Goal: Information Seeking & Learning: Learn about a topic

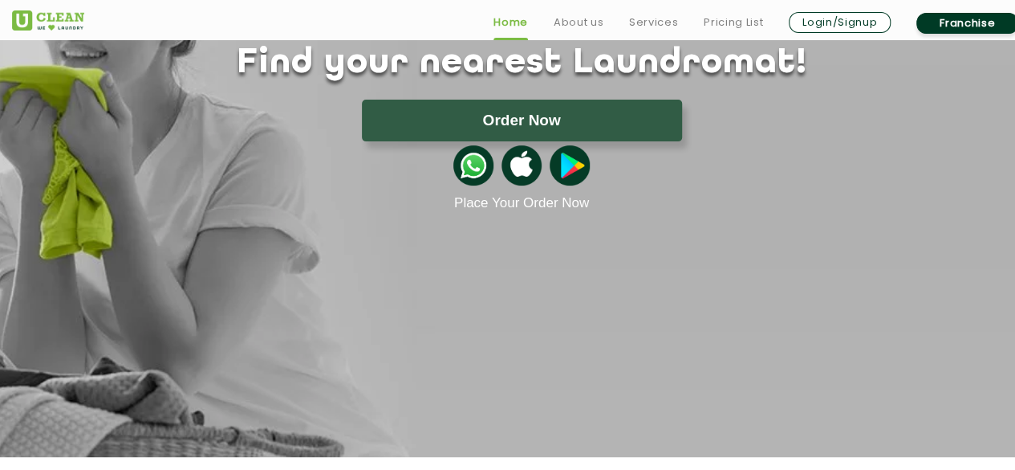
scroll to position [401, 0]
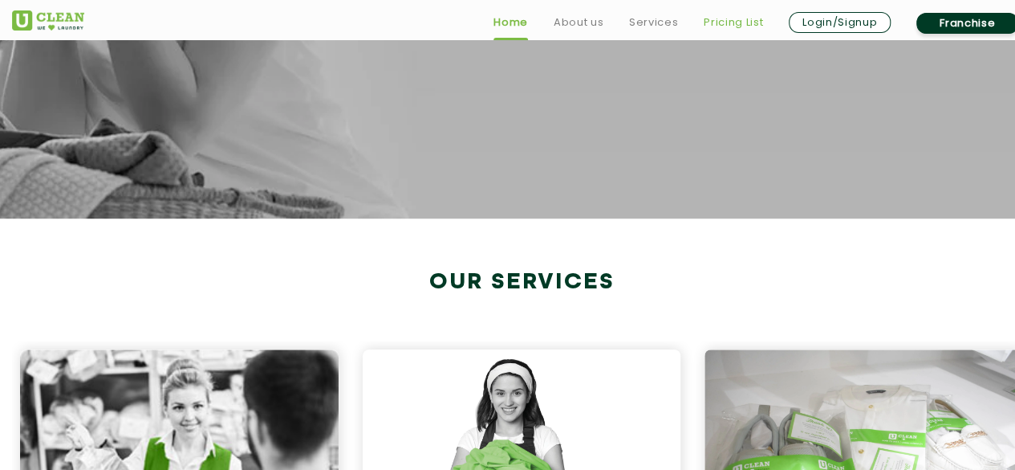
click at [745, 22] on link "Pricing List" at bounding box center [733, 22] width 59 height 19
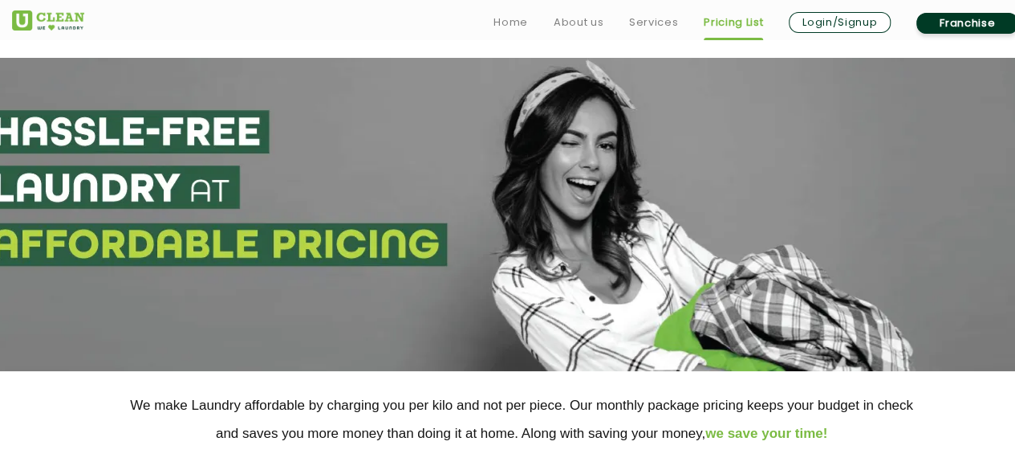
scroll to position [401, 0]
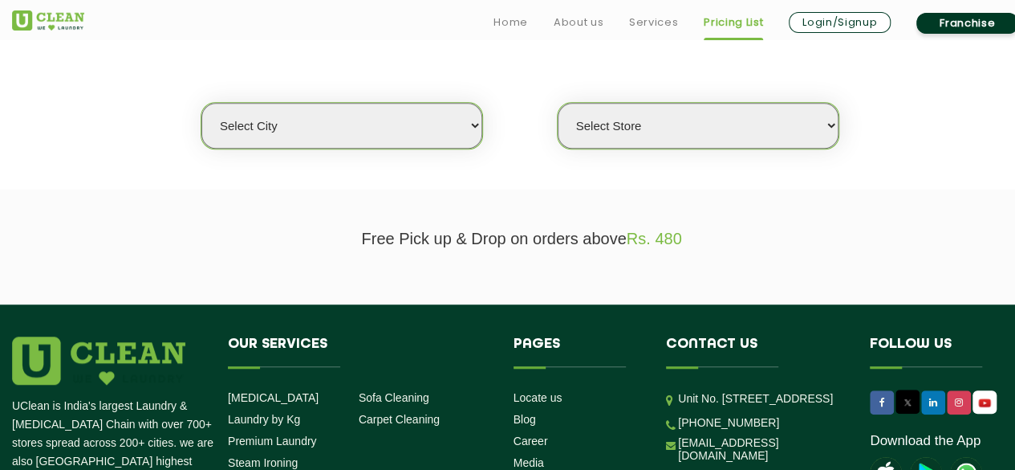
click at [421, 126] on select "Select city [GEOGRAPHIC_DATA] [GEOGRAPHIC_DATA] [GEOGRAPHIC_DATA] [GEOGRAPHIC_D…" at bounding box center [341, 126] width 281 height 46
select select "5"
click at [201, 103] on select "Select city [GEOGRAPHIC_DATA] [GEOGRAPHIC_DATA] [GEOGRAPHIC_DATA] [GEOGRAPHIC_D…" at bounding box center [341, 126] width 281 height 46
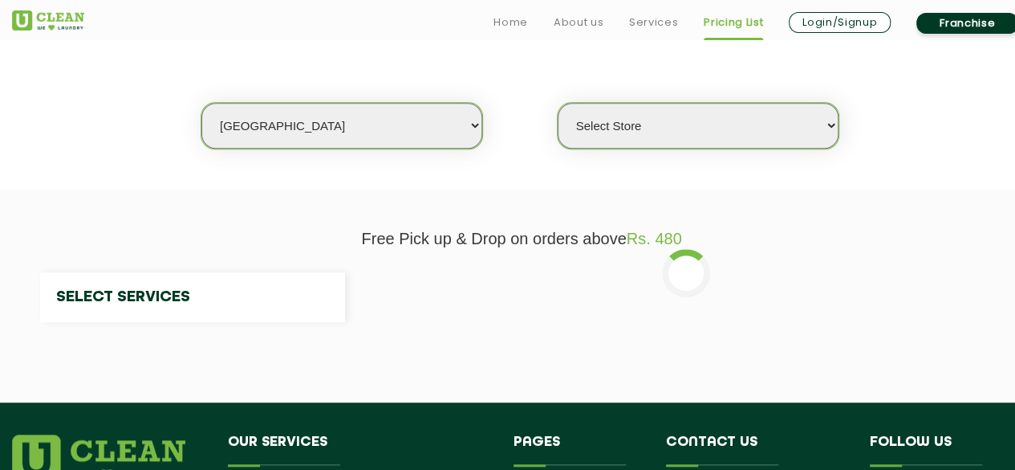
click at [747, 142] on select "Select Store" at bounding box center [698, 126] width 281 height 46
click at [749, 132] on select "Select Store" at bounding box center [698, 126] width 281 height 46
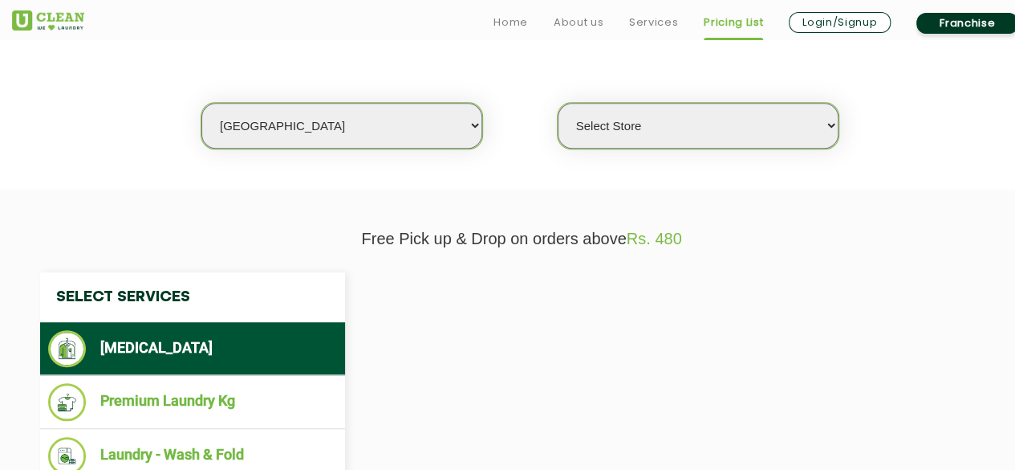
click at [749, 132] on select "Select Store" at bounding box center [698, 126] width 281 height 46
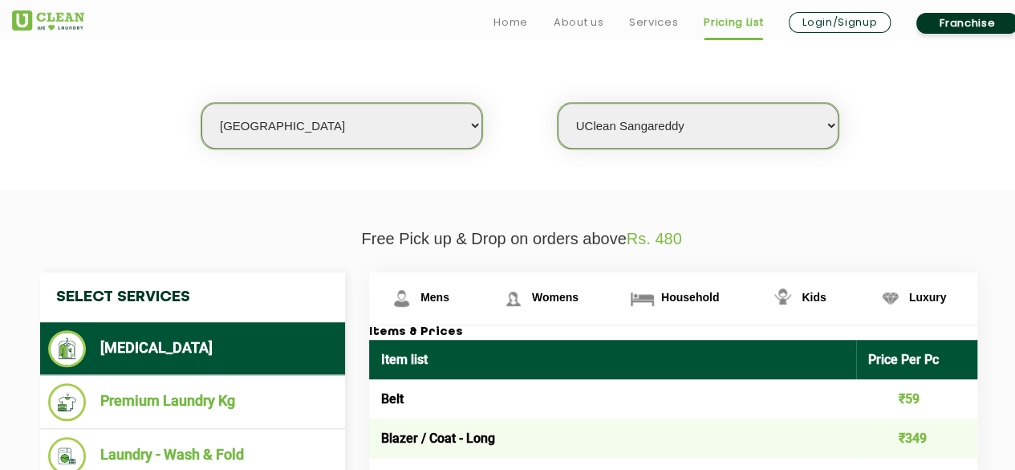
click at [558, 103] on select "Select Store UClean Narsingi UClean Nizampet UClean Sangareddy UClean Gachibowl…" at bounding box center [698, 126] width 281 height 46
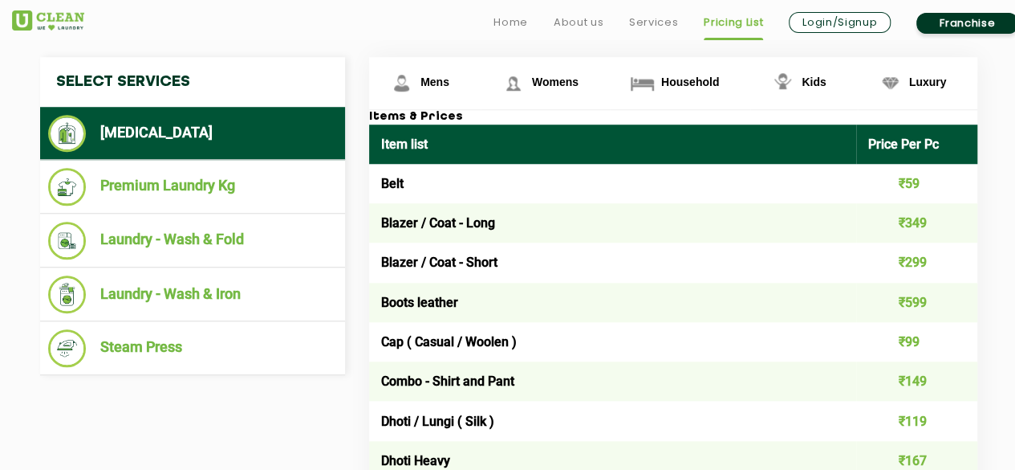
scroll to position [642, 0]
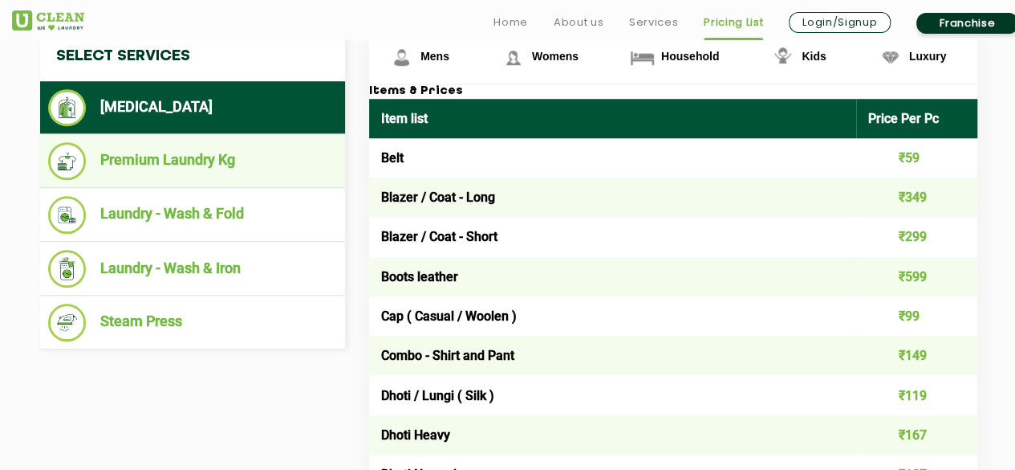
click at [213, 163] on li "Premium Laundry Kg" at bounding box center [192, 161] width 289 height 38
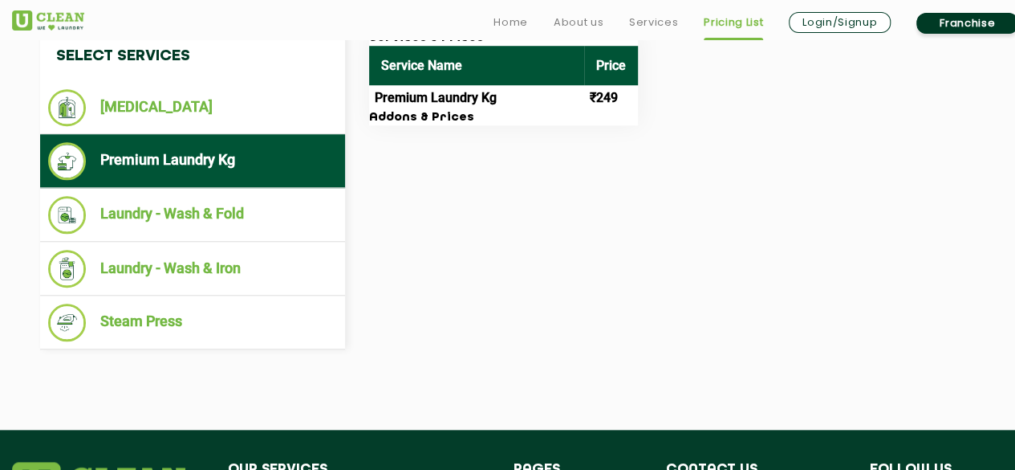
click at [612, 94] on td "₹249" at bounding box center [611, 98] width 54 height 26
click at [596, 93] on td "₹249" at bounding box center [611, 98] width 54 height 26
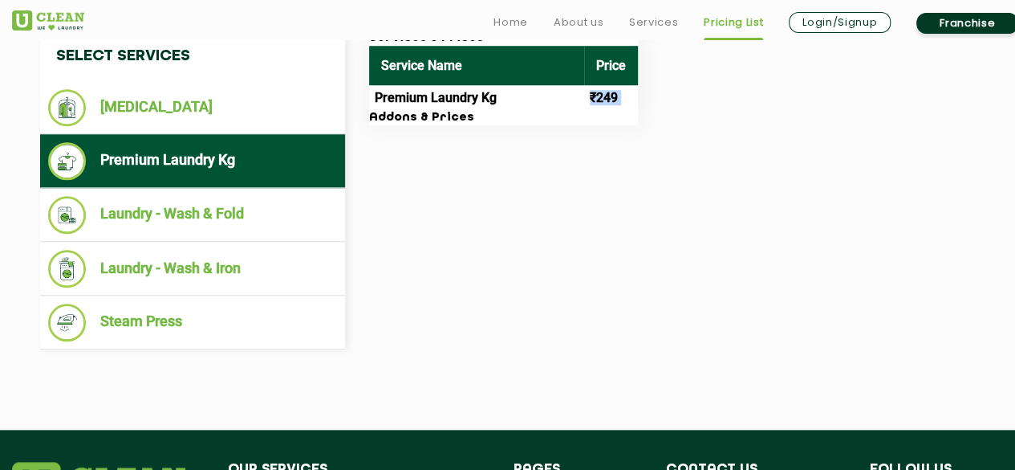
click at [596, 93] on td "₹249" at bounding box center [611, 98] width 54 height 26
click at [850, 181] on div "Select Services [MEDICAL_DATA] Premium Laundry Kg Laundry - Wash & Fold Laundry…" at bounding box center [521, 190] width 987 height 318
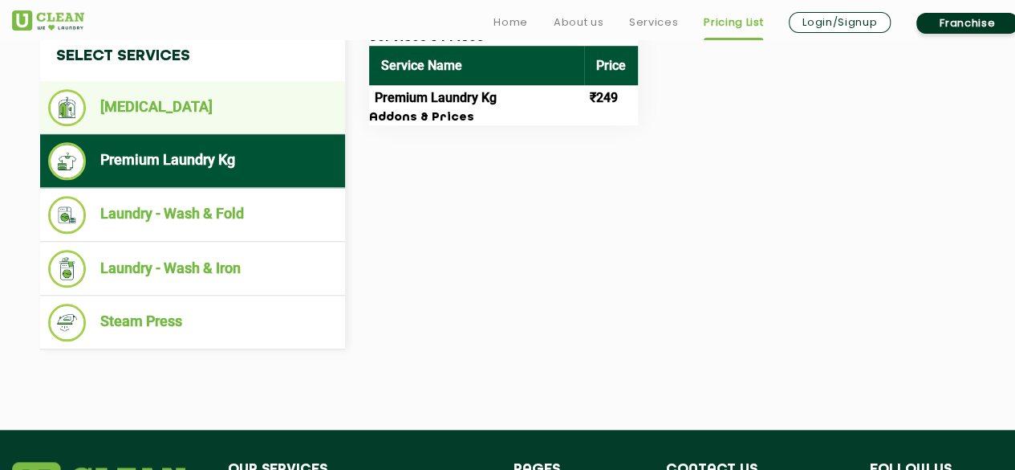
click at [185, 111] on li "[MEDICAL_DATA]" at bounding box center [192, 107] width 289 height 37
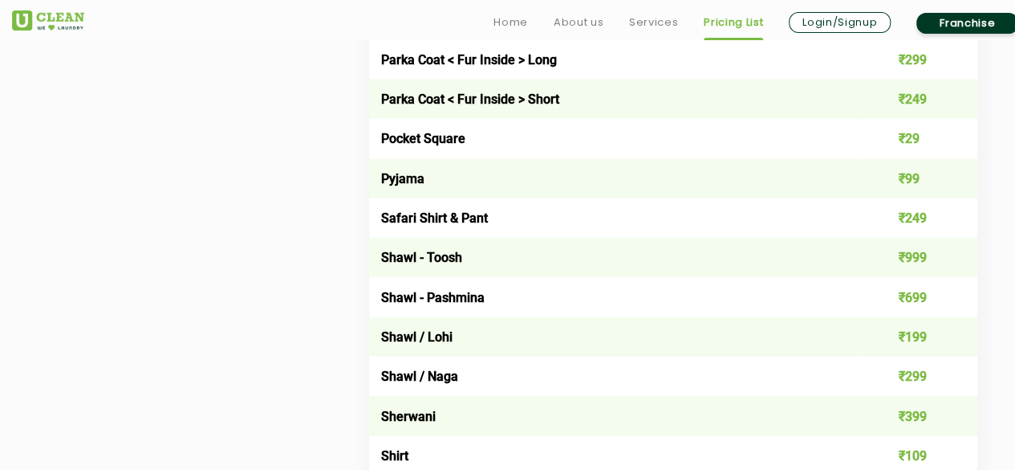
scroll to position [2167, 0]
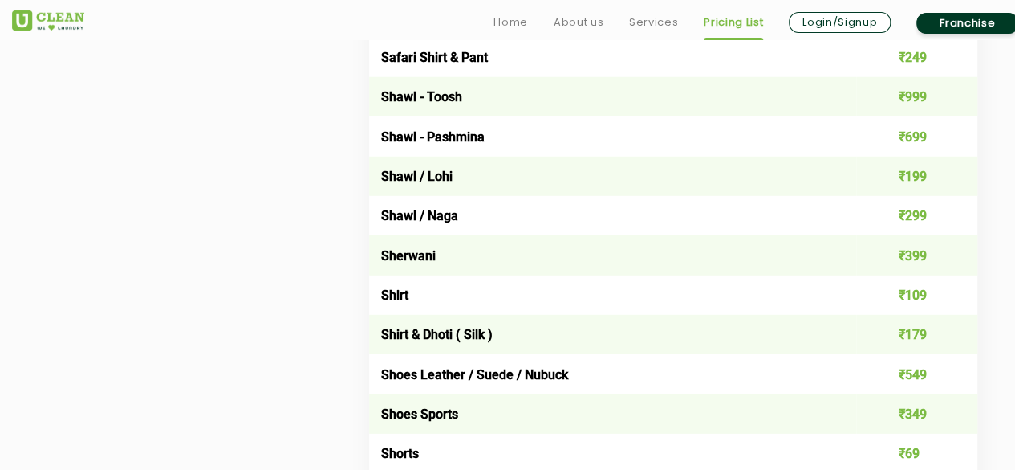
click at [911, 298] on td "₹109" at bounding box center [917, 294] width 122 height 39
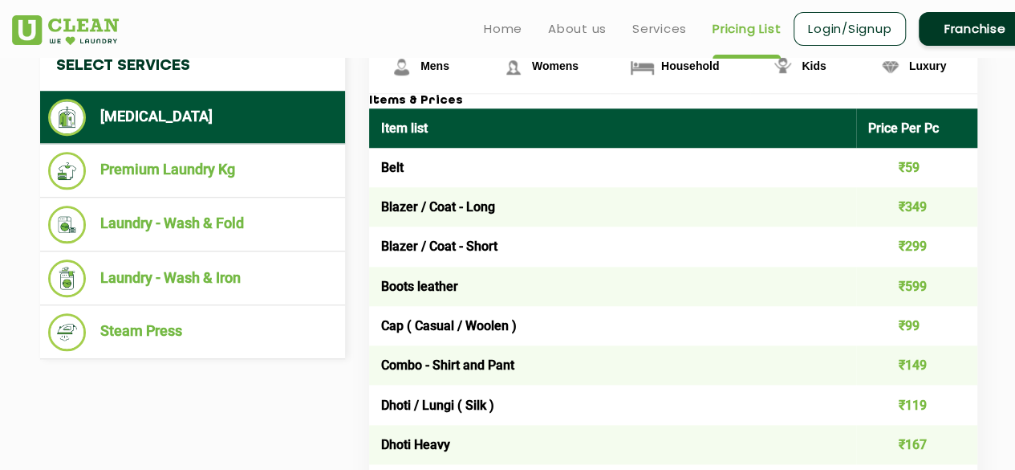
scroll to position [562, 0]
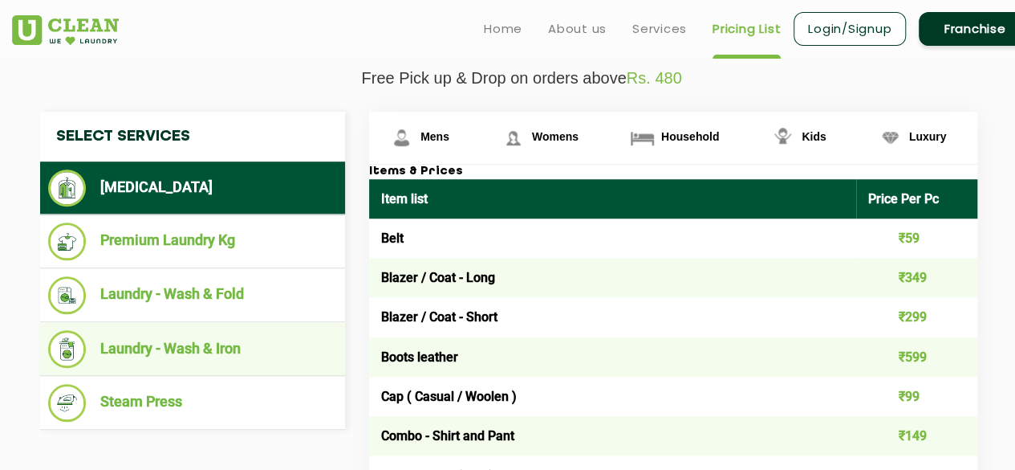
click at [191, 354] on li "Laundry - Wash & Iron" at bounding box center [192, 349] width 289 height 38
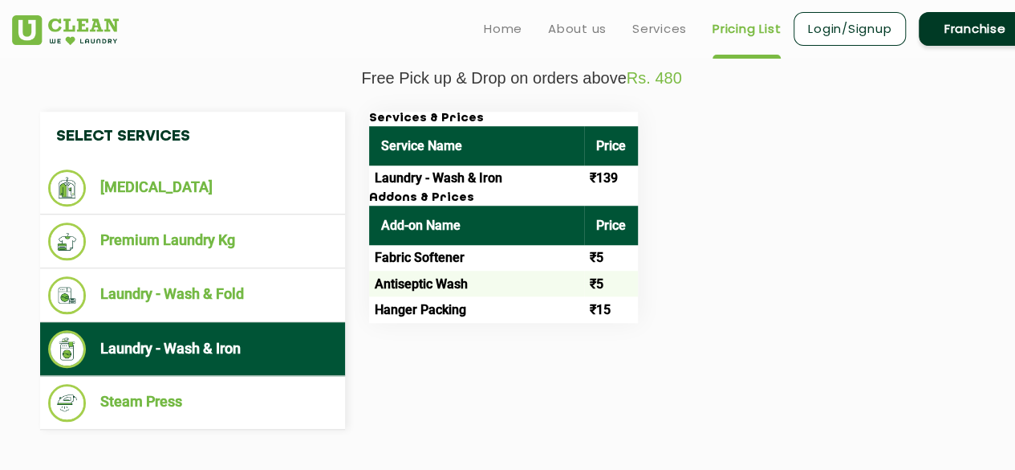
click at [451, 254] on td "Fabric Softener" at bounding box center [476, 258] width 215 height 26
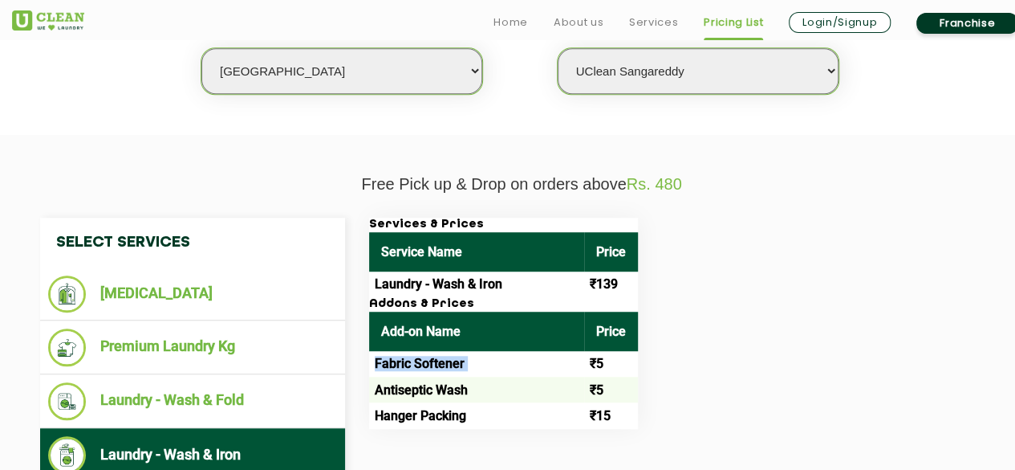
scroll to position [482, 0]
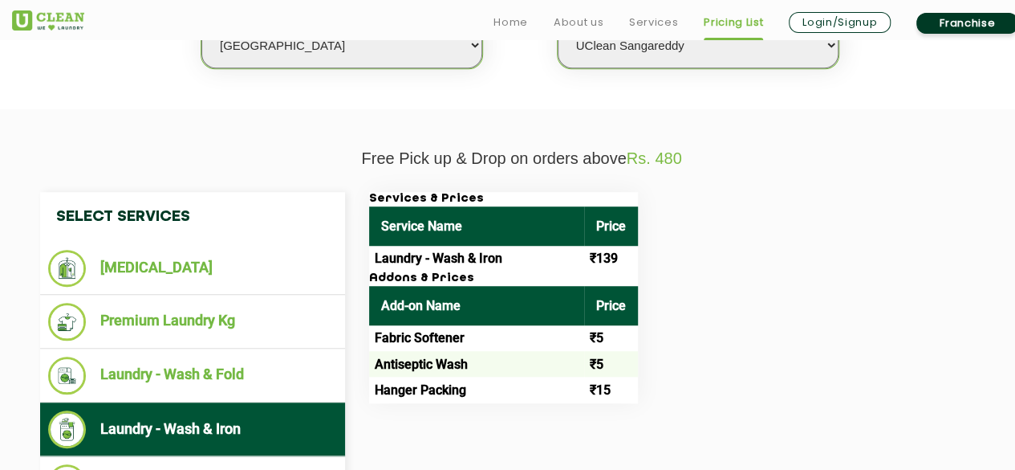
click at [608, 259] on td "₹139" at bounding box center [611, 259] width 54 height 26
click at [408, 336] on td "Fabric Softener" at bounding box center [476, 338] width 215 height 26
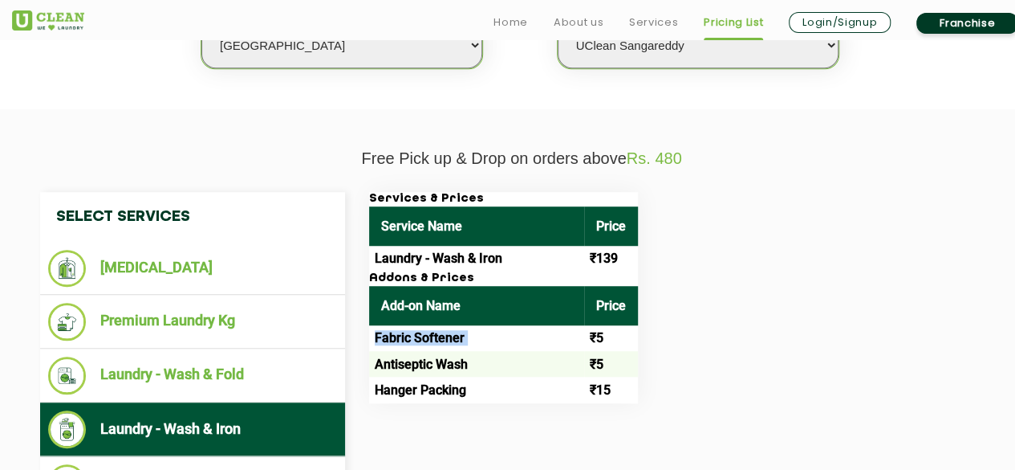
click at [408, 336] on td "Fabric Softener" at bounding box center [476, 338] width 215 height 26
click at [429, 359] on td "Antiseptic Wash" at bounding box center [476, 364] width 215 height 26
click at [445, 390] on td "Hanger Packing" at bounding box center [476, 389] width 215 height 26
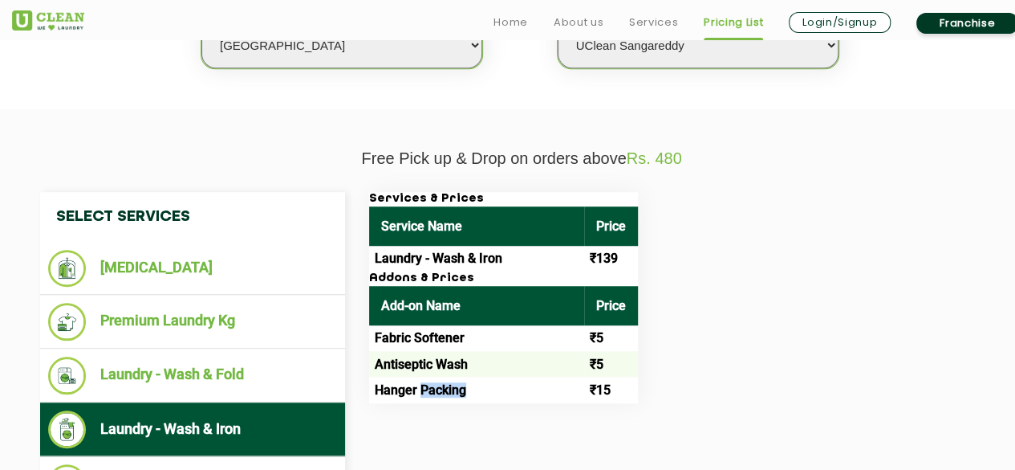
click at [445, 390] on td "Hanger Packing" at bounding box center [476, 389] width 215 height 26
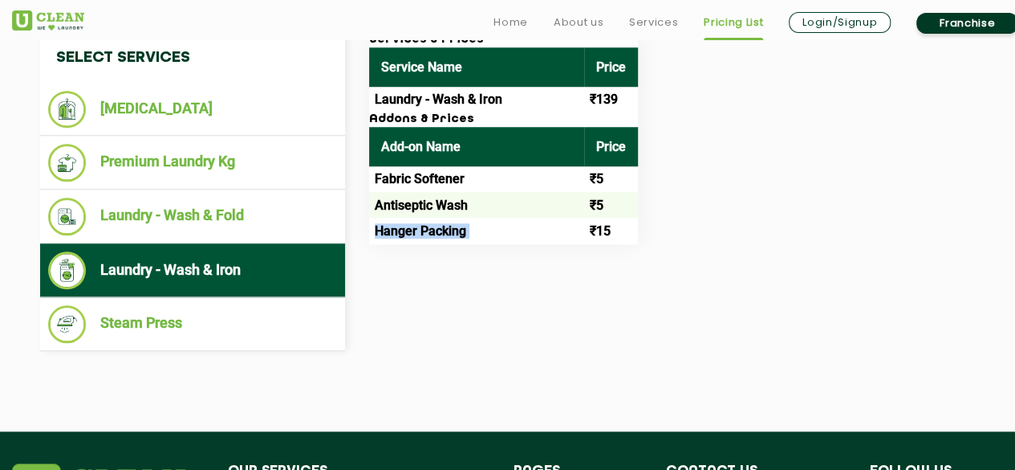
scroll to position [642, 0]
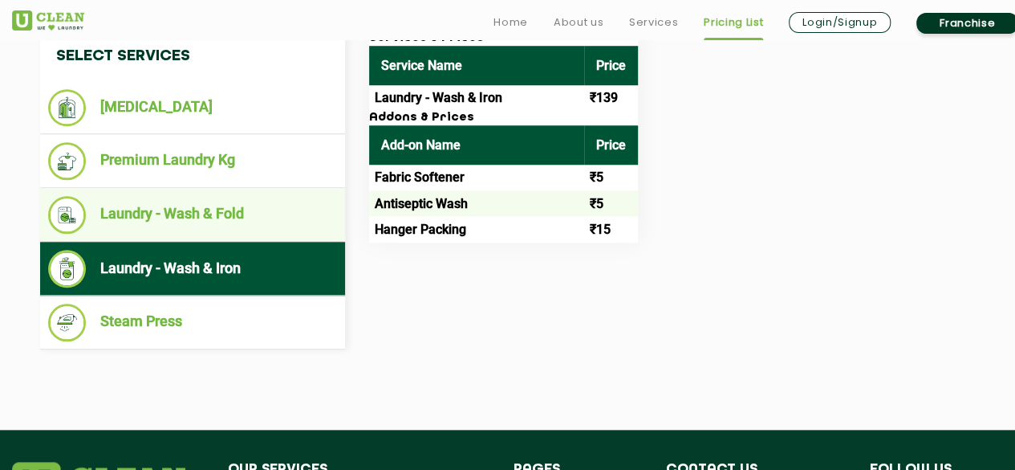
click at [241, 209] on li "Laundry - Wash & Fold" at bounding box center [192, 215] width 289 height 38
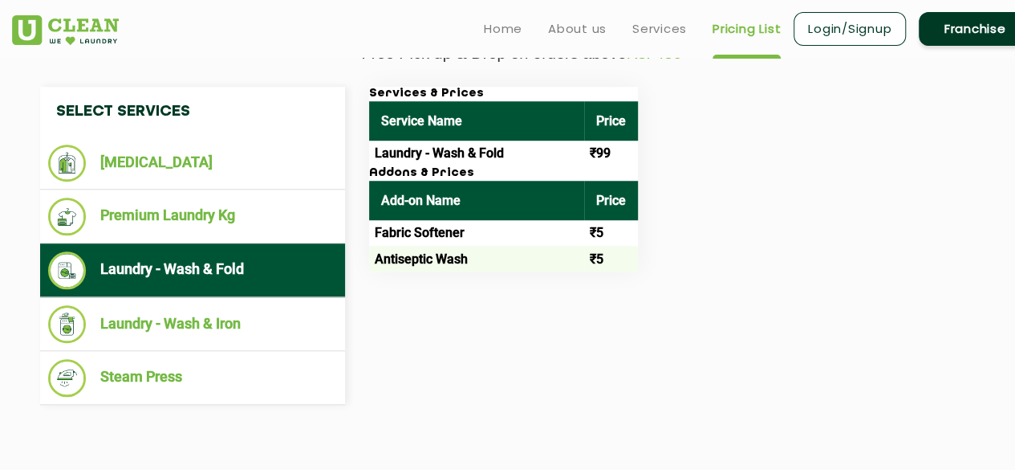
scroll to position [562, 0]
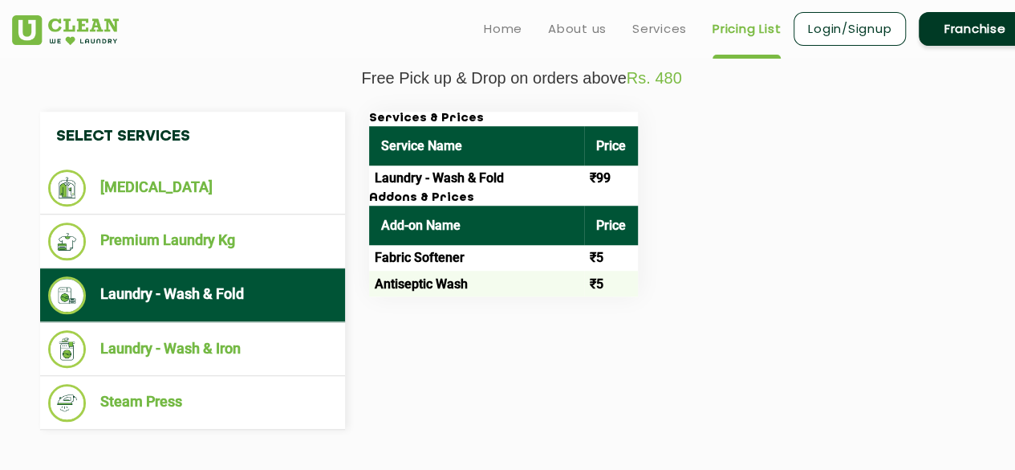
click at [598, 182] on td "₹99" at bounding box center [611, 178] width 54 height 26
click at [593, 179] on td "₹99" at bounding box center [611, 178] width 54 height 26
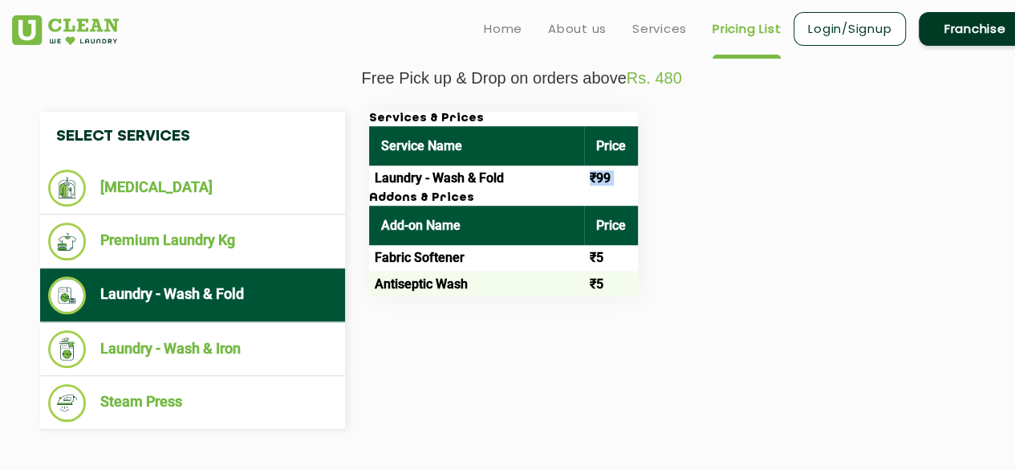
click at [593, 179] on td "₹99" at bounding box center [611, 178] width 54 height 26
click at [591, 287] on td "₹5" at bounding box center [611, 283] width 54 height 26
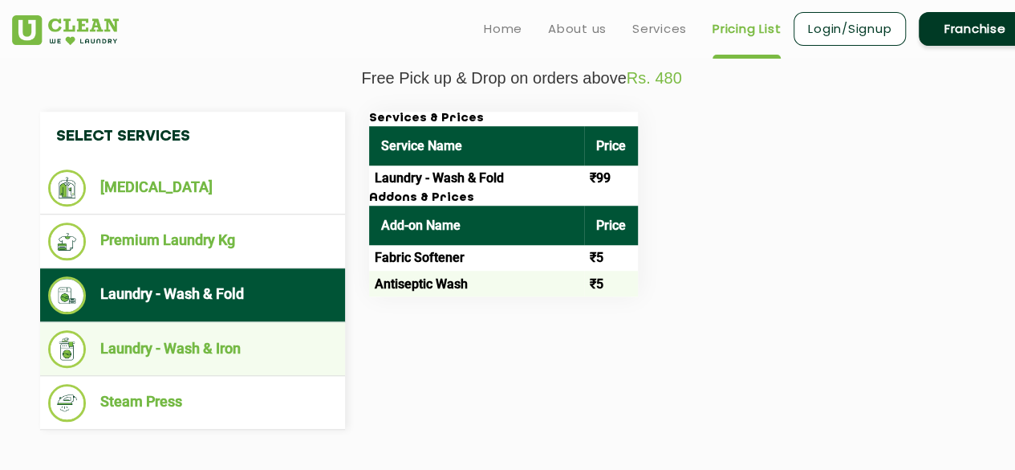
click at [165, 349] on li "Laundry - Wash & Iron" at bounding box center [192, 349] width 289 height 38
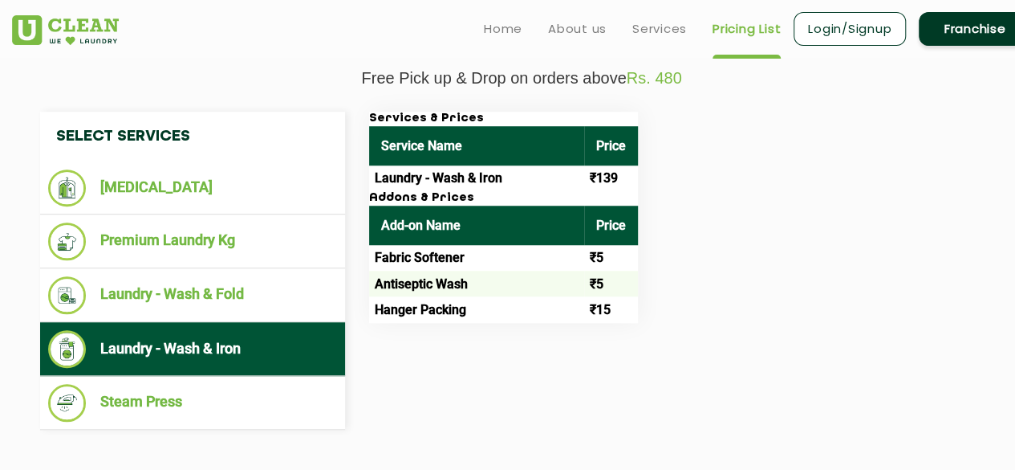
click at [599, 177] on td "₹139" at bounding box center [611, 178] width 54 height 26
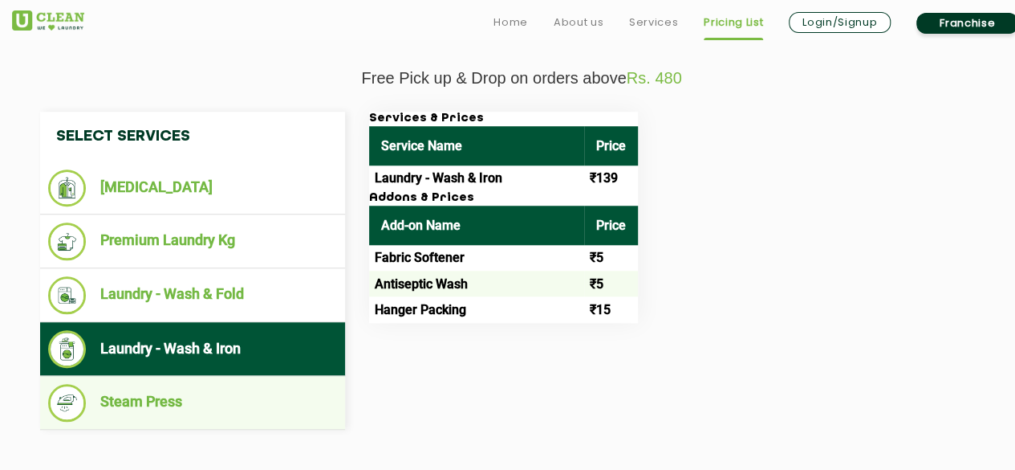
click at [140, 405] on li "Steam Press" at bounding box center [192, 403] width 289 height 38
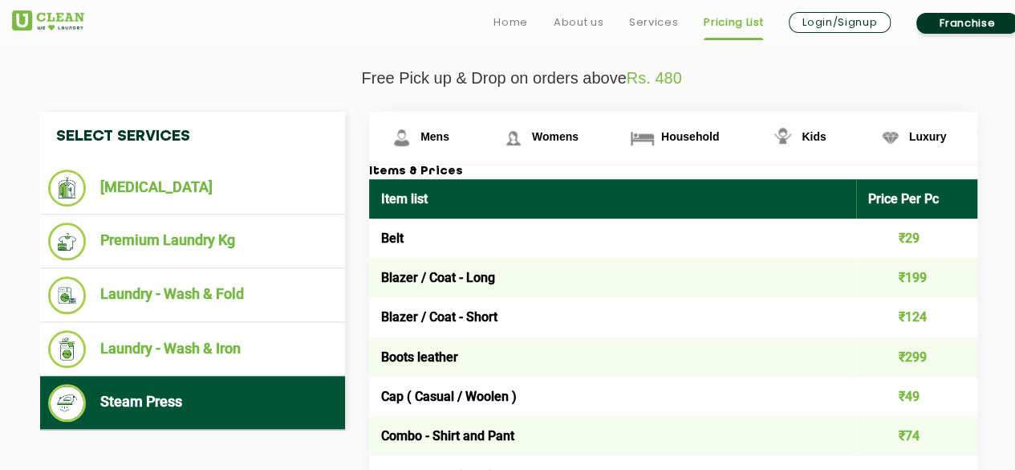
scroll to position [722, 0]
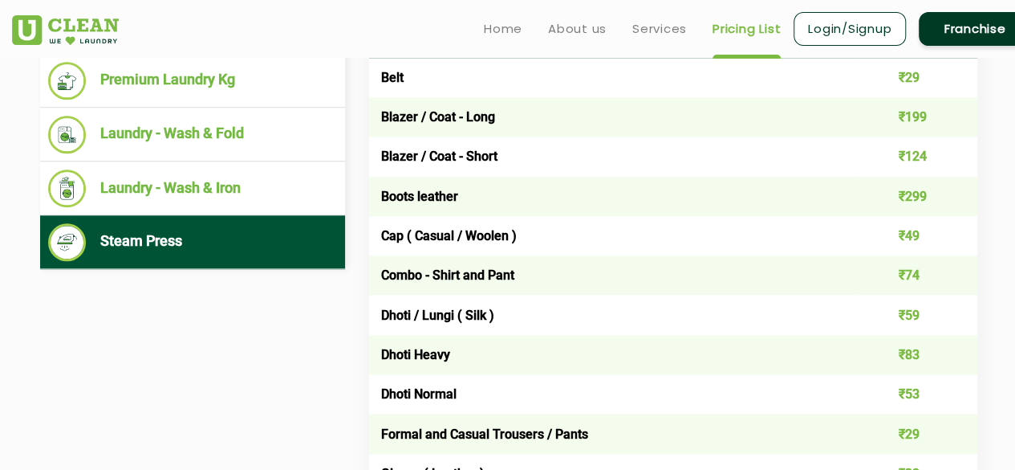
click at [470, 277] on td "Combo - Shirt and Pant" at bounding box center [612, 274] width 487 height 39
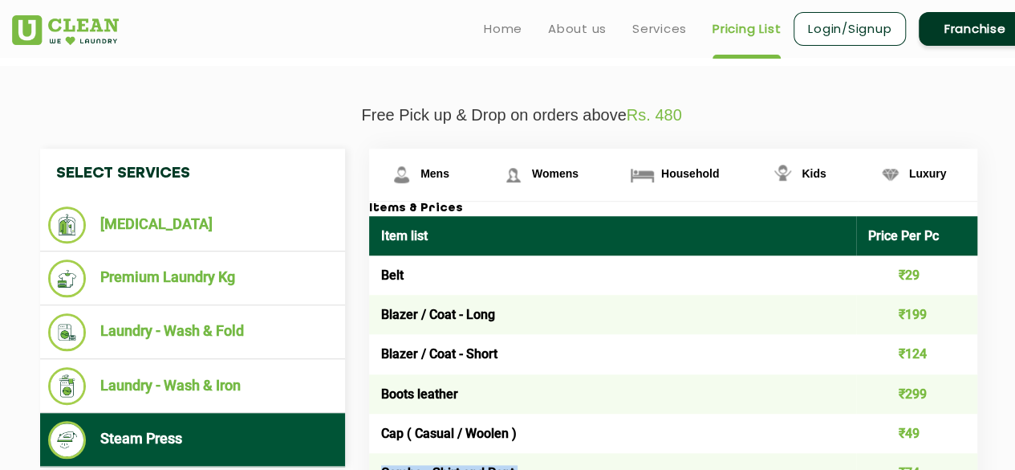
scroll to position [321, 0]
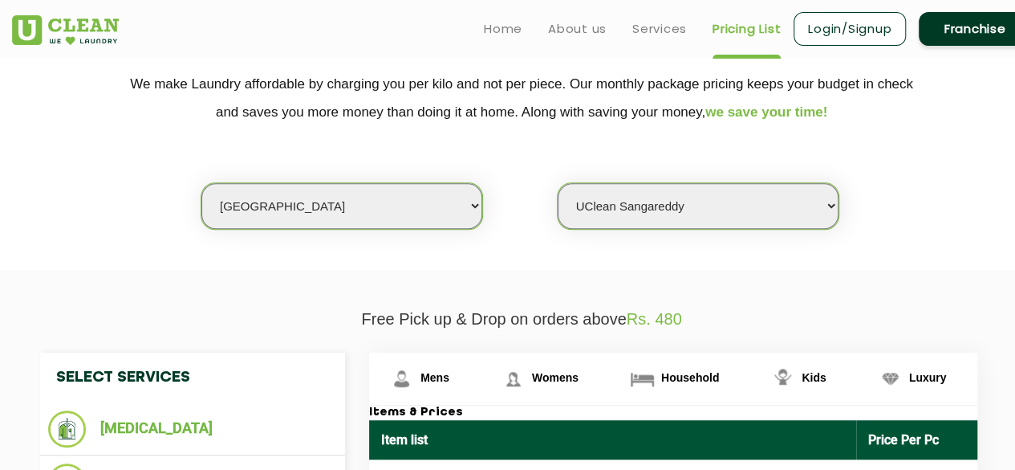
click at [686, 192] on select "Select Store UClean Narsingi UClean Nizampet UClean Sangareddy UClean Gachibowl…" at bounding box center [698, 206] width 281 height 46
select select "339"
click at [558, 183] on select "Select Store UClean Narsingi UClean Nizampet UClean Sangareddy UClean Gachibowl…" at bounding box center [698, 206] width 281 height 46
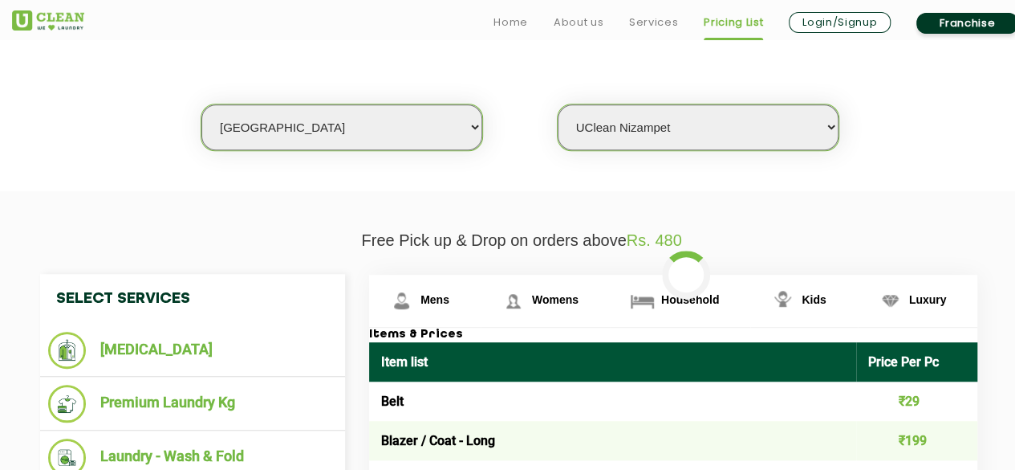
scroll to position [562, 0]
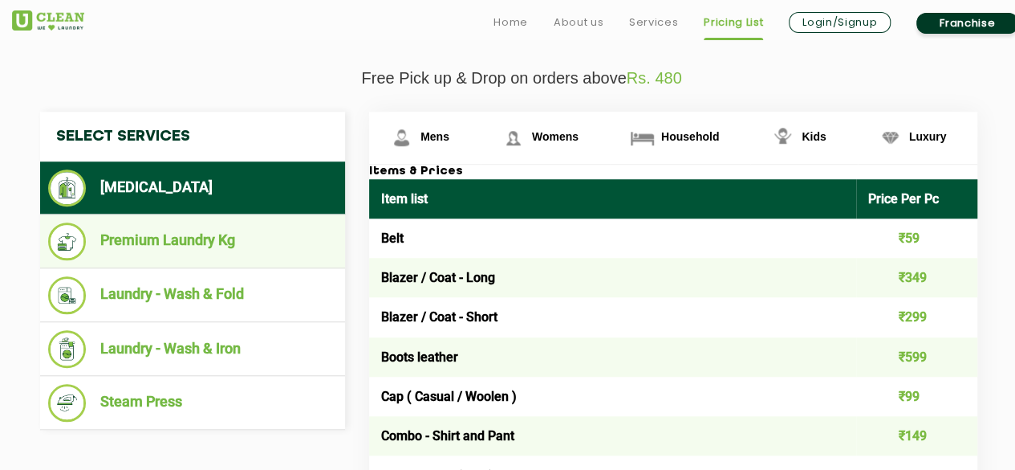
click at [189, 229] on li "Premium Laundry Kg" at bounding box center [192, 241] width 289 height 38
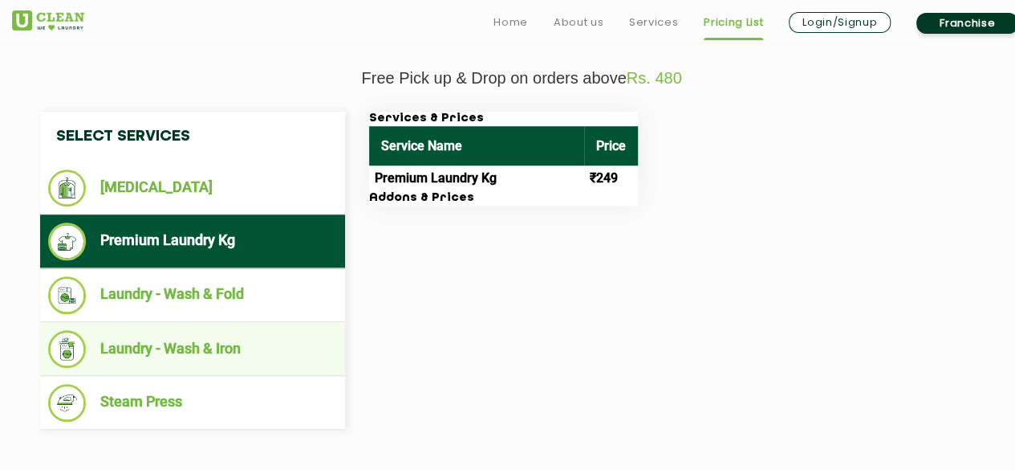
click at [225, 339] on li "Laundry - Wash & Iron" at bounding box center [192, 349] width 289 height 38
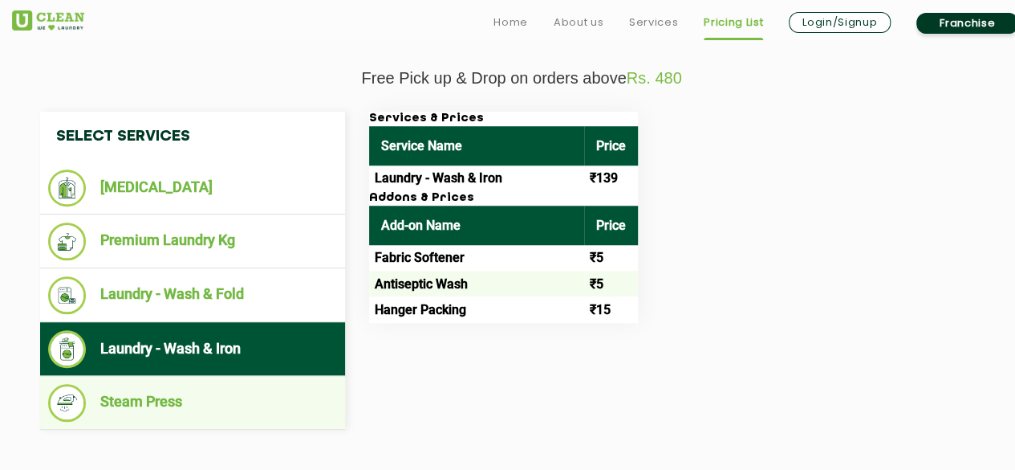
click at [167, 405] on li "Steam Press" at bounding box center [192, 403] width 289 height 38
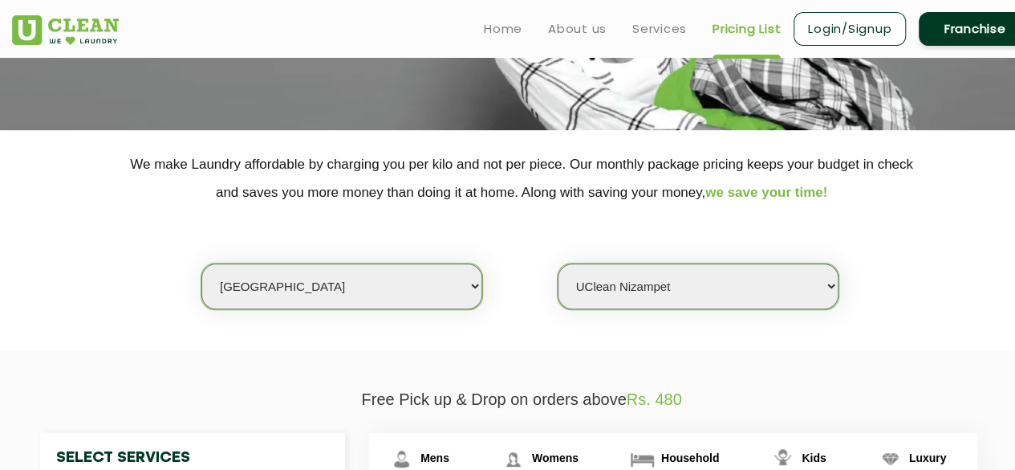
scroll to position [0, 0]
